Goal: Obtain resource: Download file/media

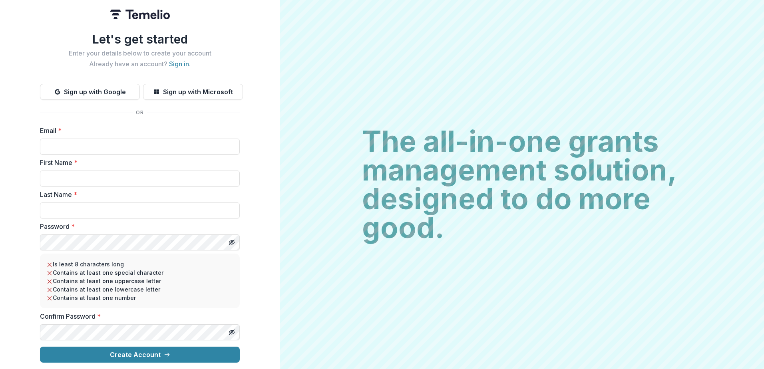
click at [133, 15] on img at bounding box center [140, 15] width 60 height 10
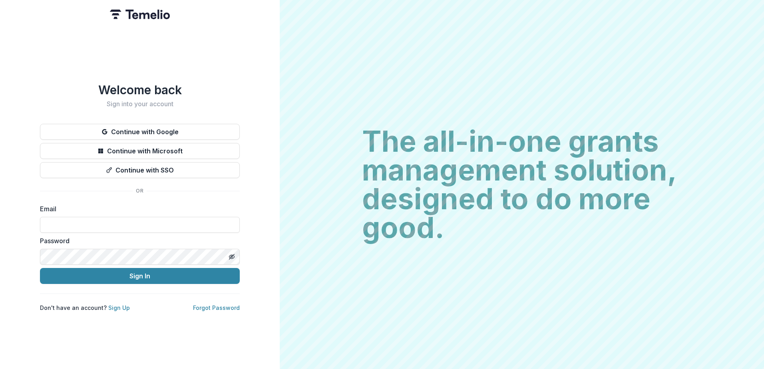
type input "**********"
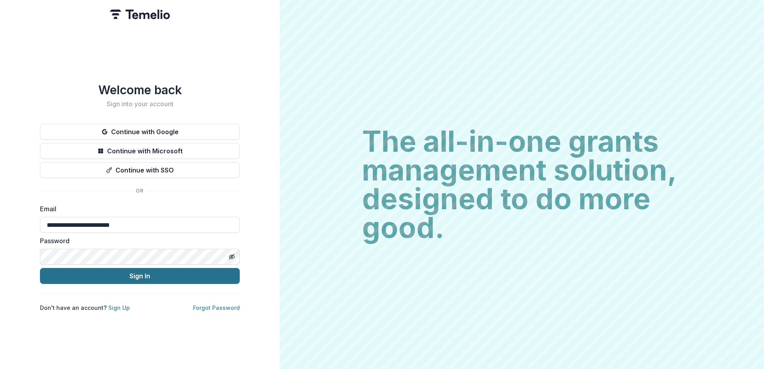
click at [119, 269] on button "Sign In" at bounding box center [140, 276] width 200 height 16
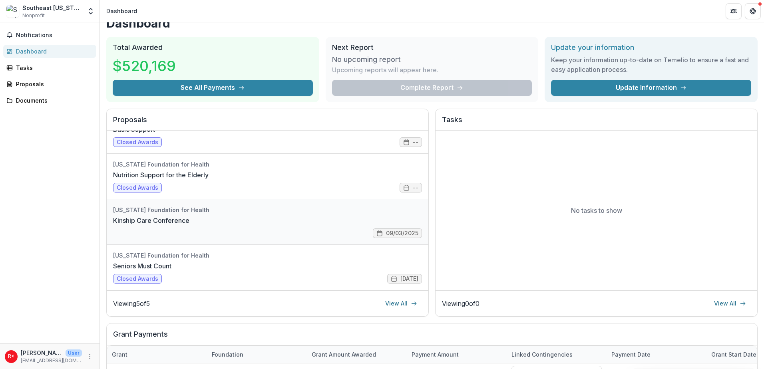
scroll to position [13, 0]
click at [159, 219] on link "Kinship Care Conference" at bounding box center [151, 220] width 76 height 10
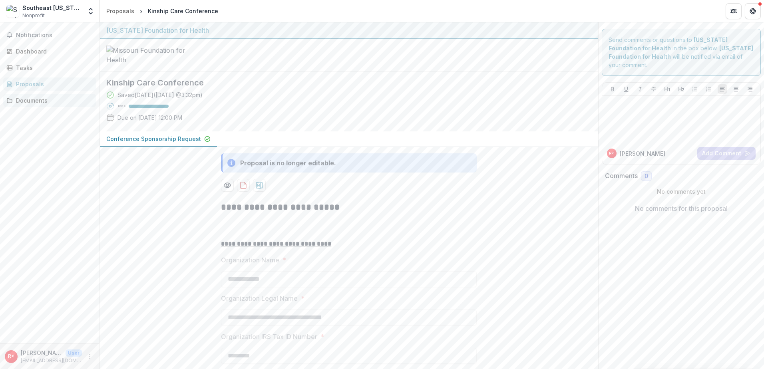
click at [34, 103] on div "Documents" at bounding box center [53, 100] width 74 height 8
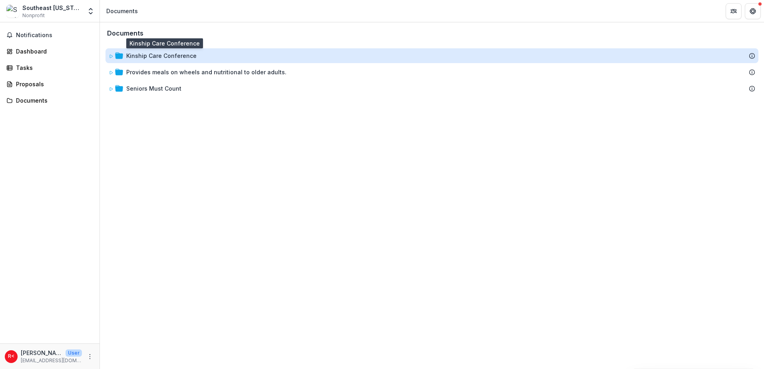
click at [157, 56] on div "Kinship Care Conference" at bounding box center [161, 56] width 70 height 8
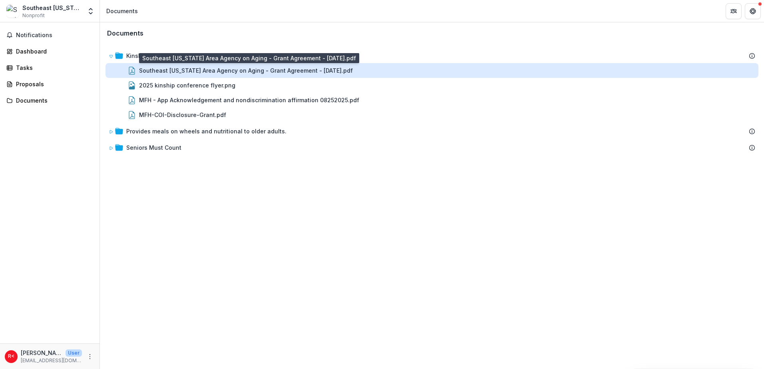
click at [260, 74] on div "Southeast Missouri Area Agency on Aging - Grant Agreement - 2025-09-04.pdf" at bounding box center [246, 70] width 214 height 8
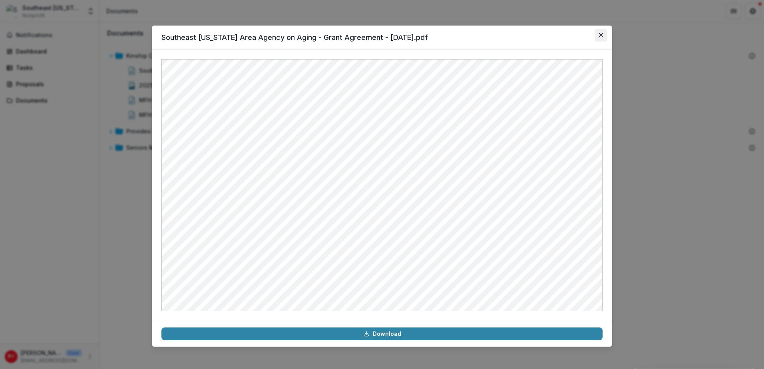
click at [599, 33] on icon "Close" at bounding box center [601, 35] width 5 height 5
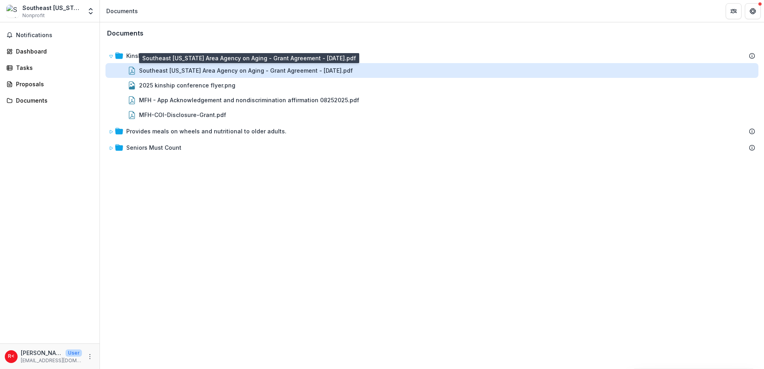
click at [224, 73] on div "Southeast Missouri Area Agency on Aging - Grant Agreement - 2025-09-04.pdf" at bounding box center [246, 70] width 214 height 8
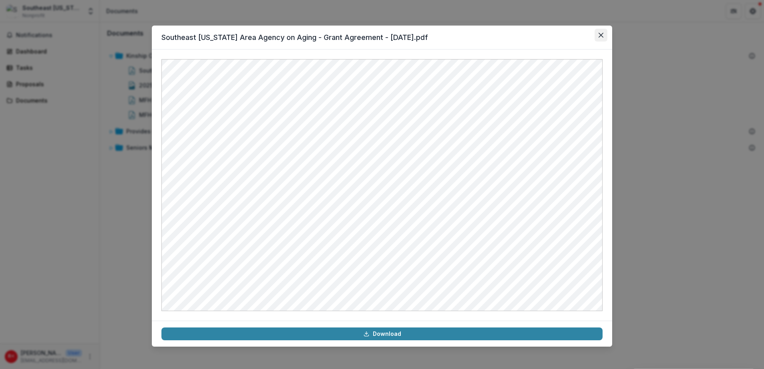
click at [596, 32] on button "Close" at bounding box center [601, 35] width 13 height 13
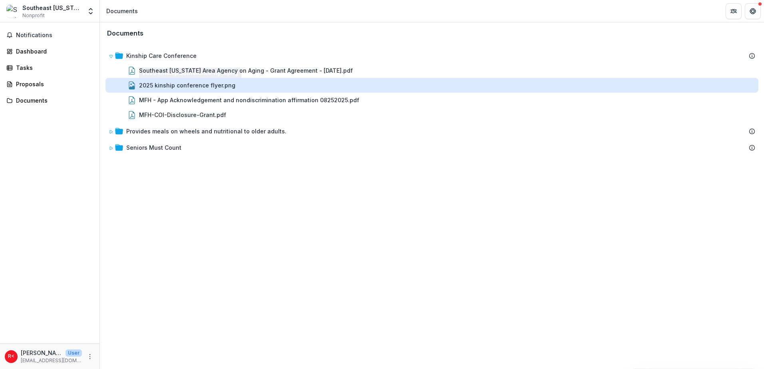
click at [179, 88] on div "2025 kinship conference flyer.png" at bounding box center [187, 85] width 96 height 8
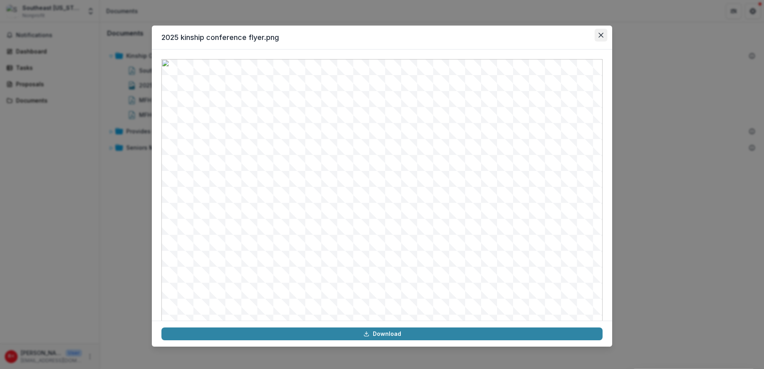
click at [601, 36] on icon "Close" at bounding box center [601, 35] width 5 height 5
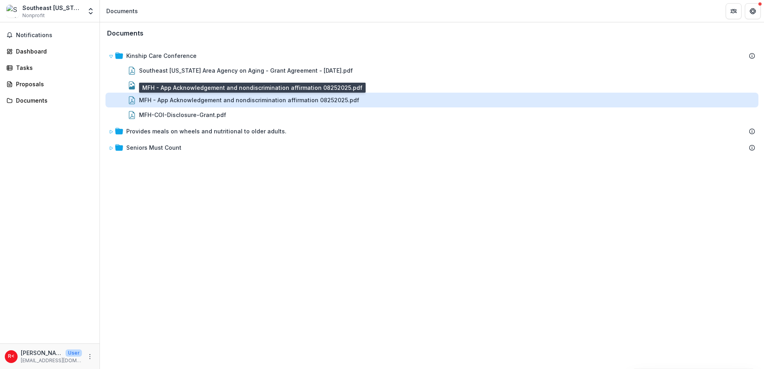
click at [165, 100] on div "MFH - App Acknowledgement and nondiscrimination affirmation 08252025.pdf" at bounding box center [249, 100] width 220 height 8
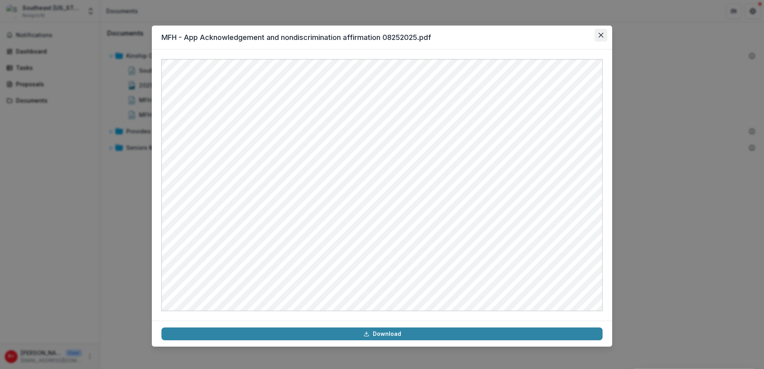
click at [596, 37] on button "Close" at bounding box center [601, 35] width 13 height 13
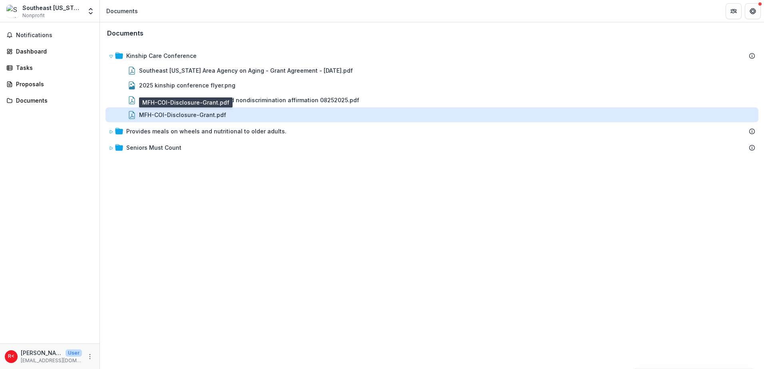
click at [187, 115] on div "MFH-COI-Disclosure-Grant.pdf" at bounding box center [182, 115] width 87 height 8
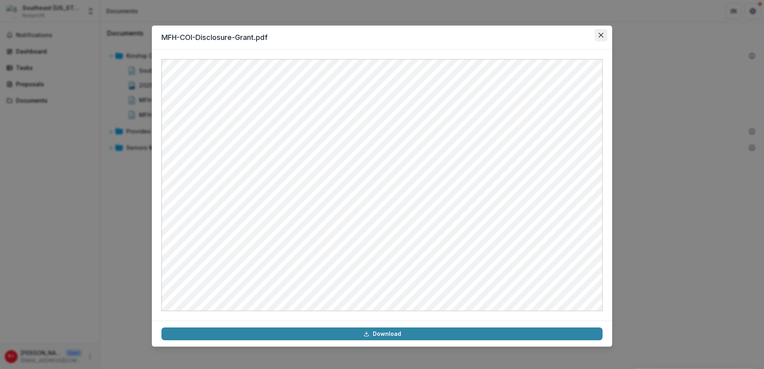
click at [602, 34] on icon "Close" at bounding box center [601, 35] width 5 height 5
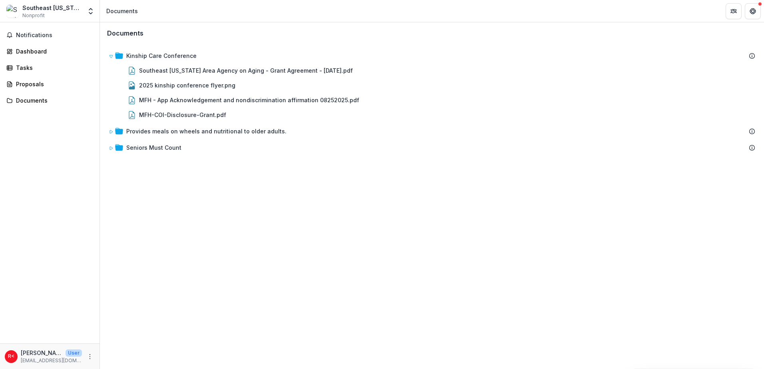
click at [211, 240] on div "Documents Kinship Care Conference Southeast Missouri Area Agency on Aging - Gra…" at bounding box center [432, 195] width 664 height 347
